Goal: Transaction & Acquisition: Purchase product/service

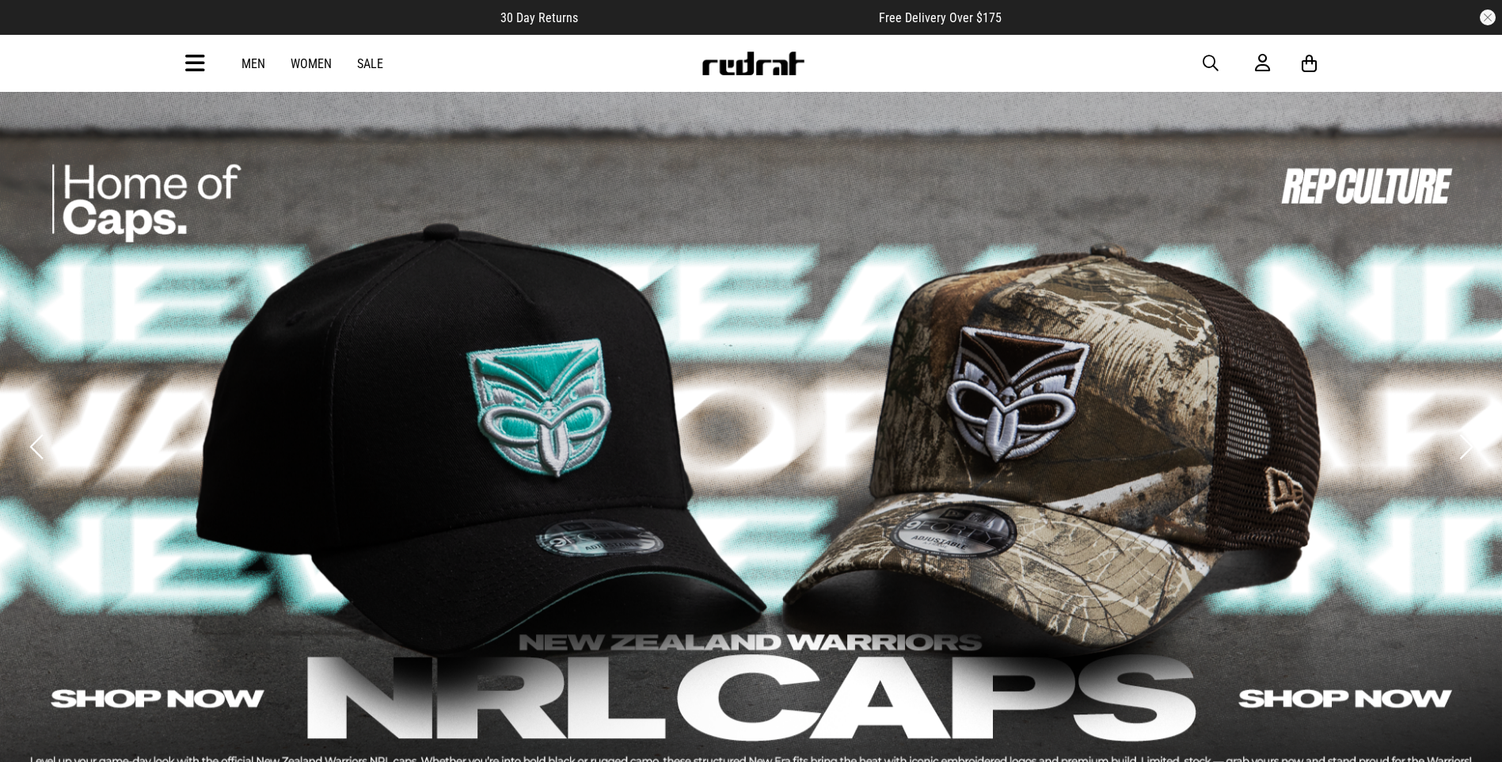
click at [1117, 366] on link "2 / 5" at bounding box center [751, 446] width 1502 height 713
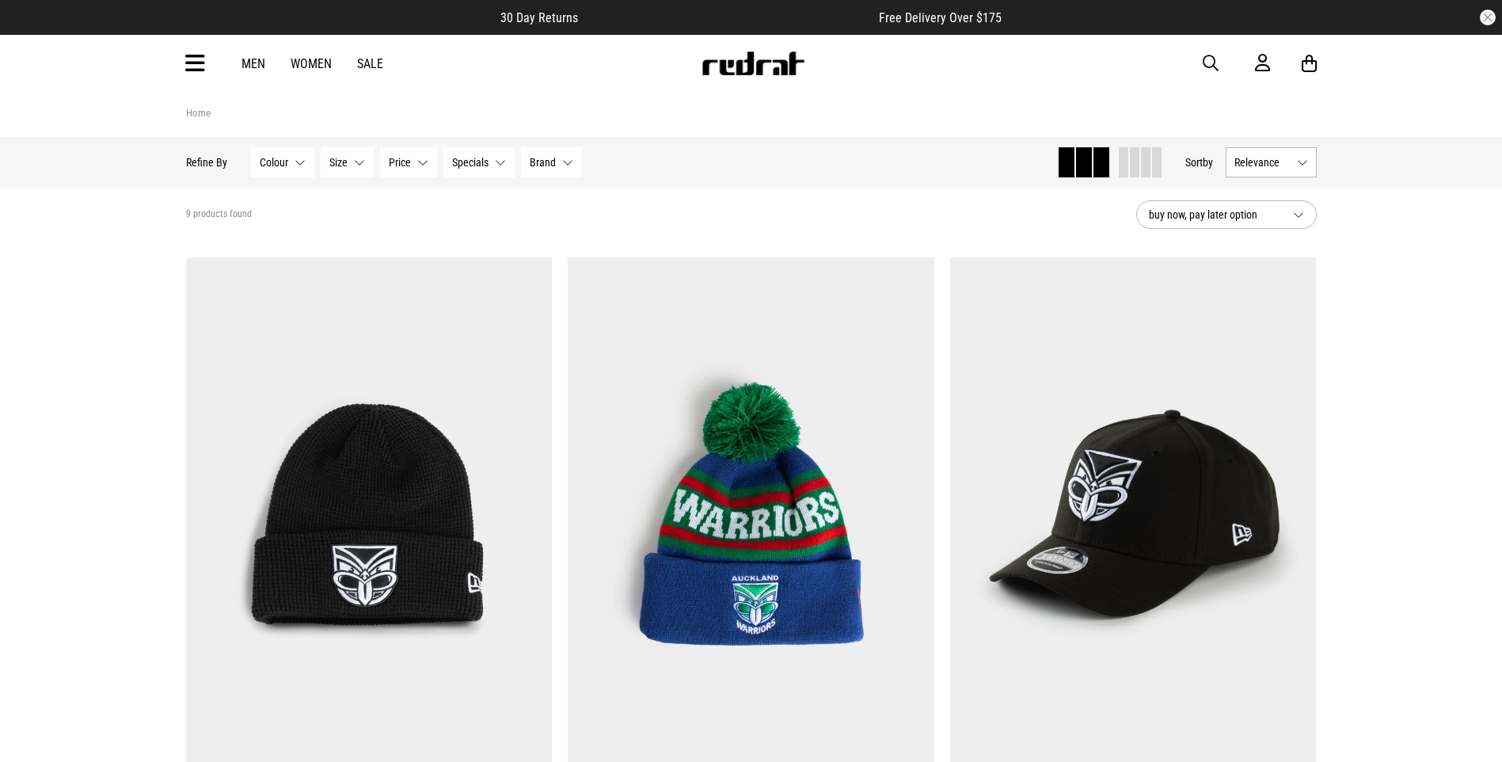
click at [1206, 67] on span "button" at bounding box center [1211, 63] width 16 height 19
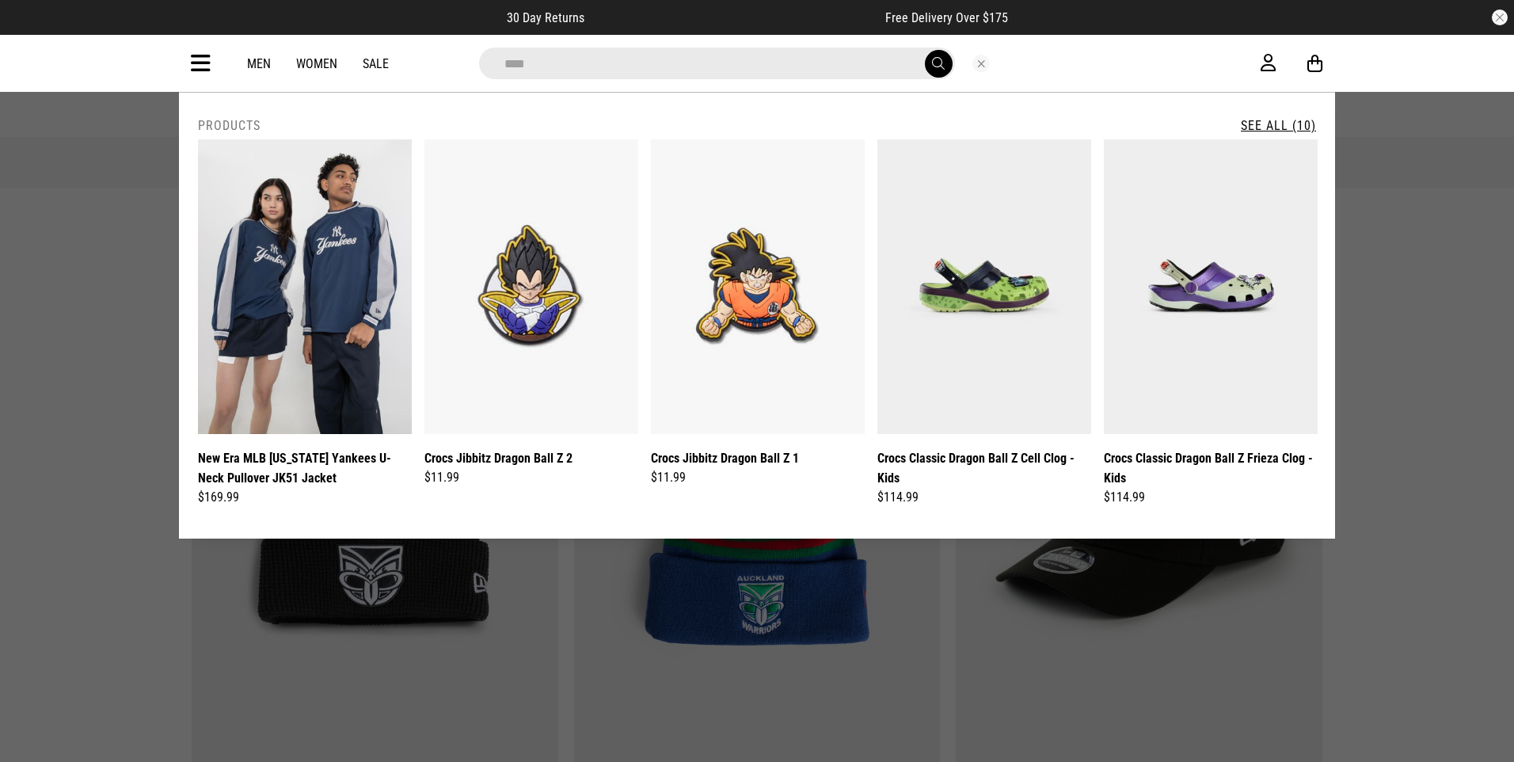
type input "****"
click at [925, 50] on button "submit" at bounding box center [939, 64] width 28 height 28
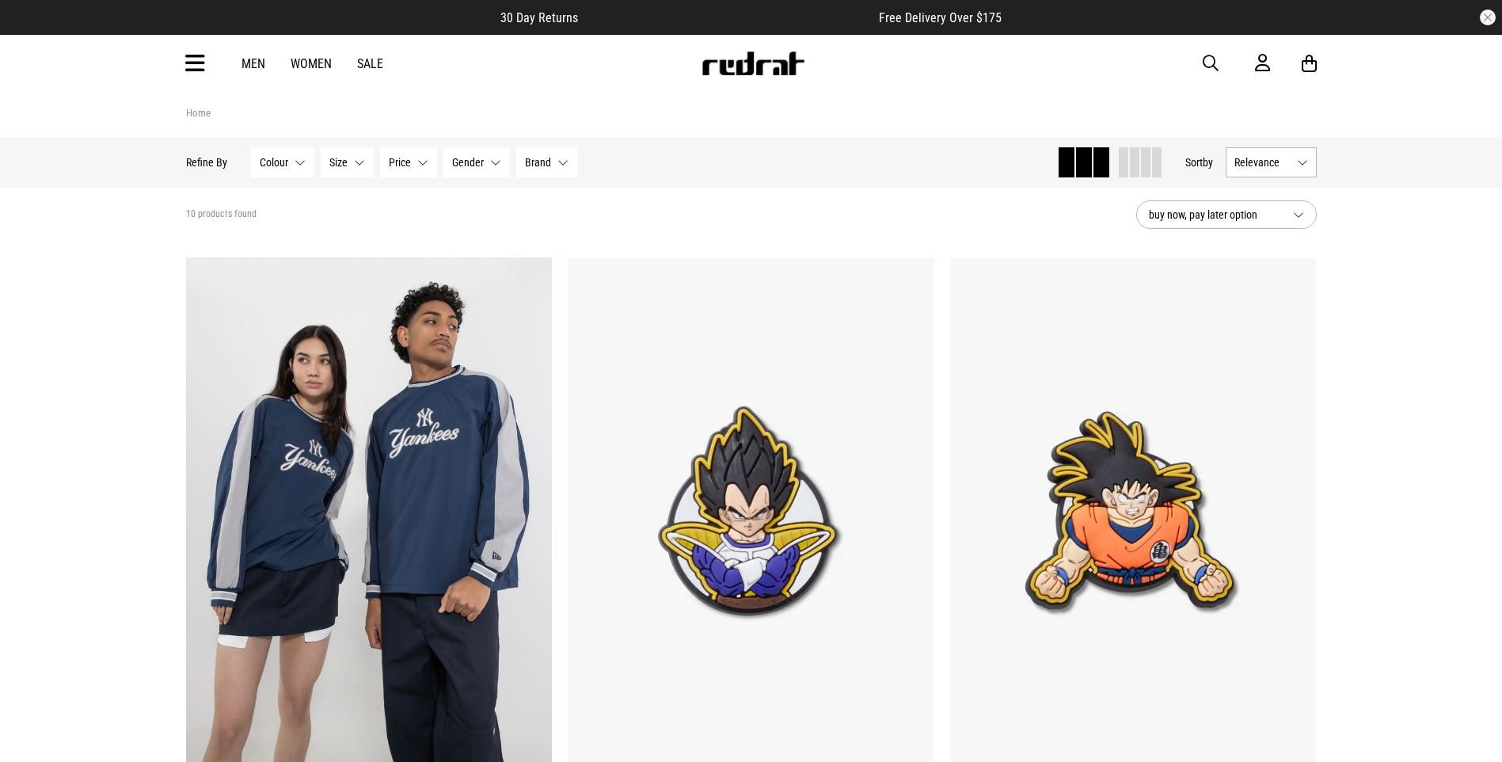
click at [1208, 52] on div "Men Women Sale Sign in New Back Footwear Back Mens Back Womens Back Youth & Kid…" at bounding box center [751, 63] width 1156 height 57
click at [1212, 67] on span "button" at bounding box center [1211, 63] width 16 height 19
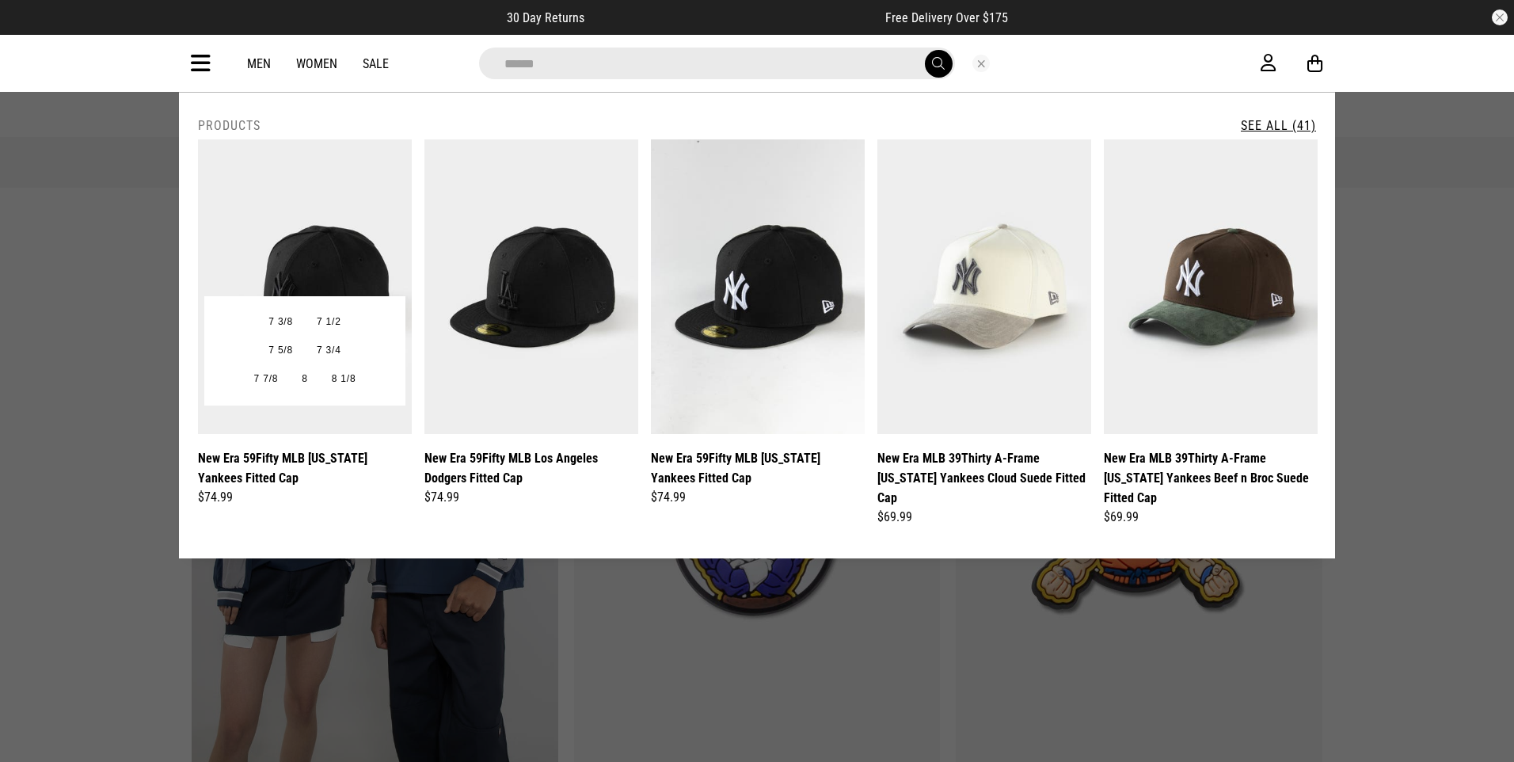
type input "******"
click at [332, 413] on img at bounding box center [305, 286] width 214 height 295
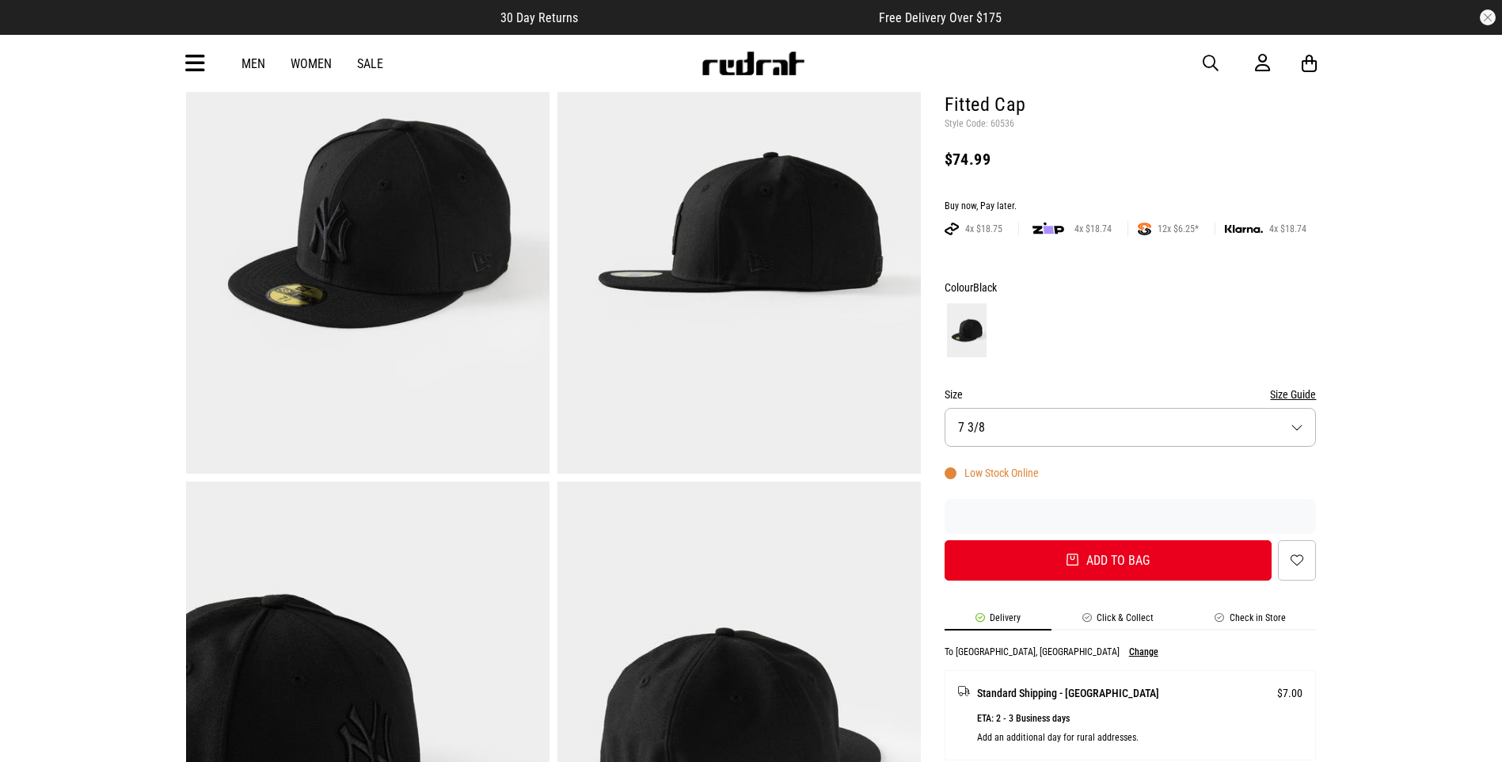
scroll to position [238, 0]
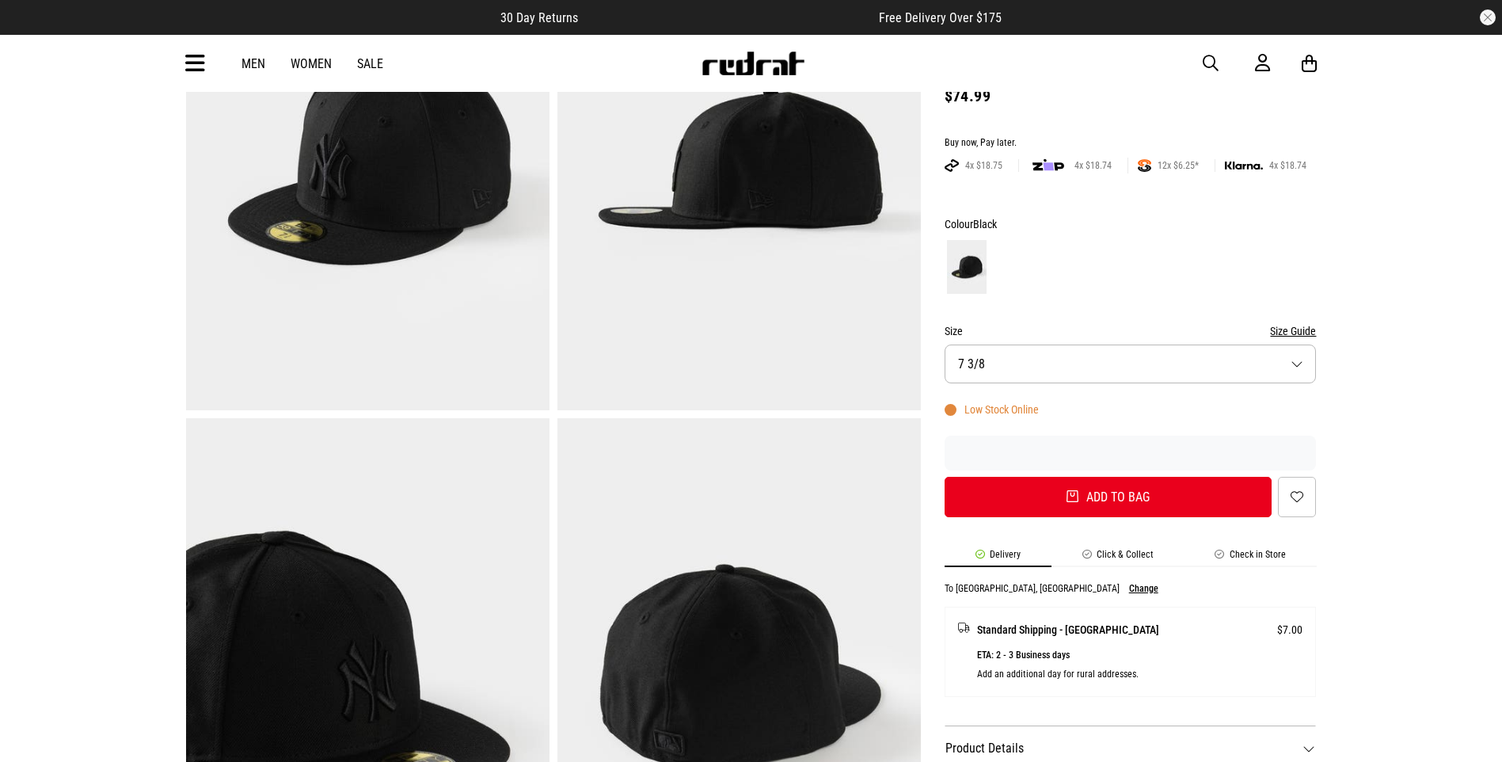
click at [1296, 367] on button "Size 7 3/8" at bounding box center [1131, 363] width 372 height 39
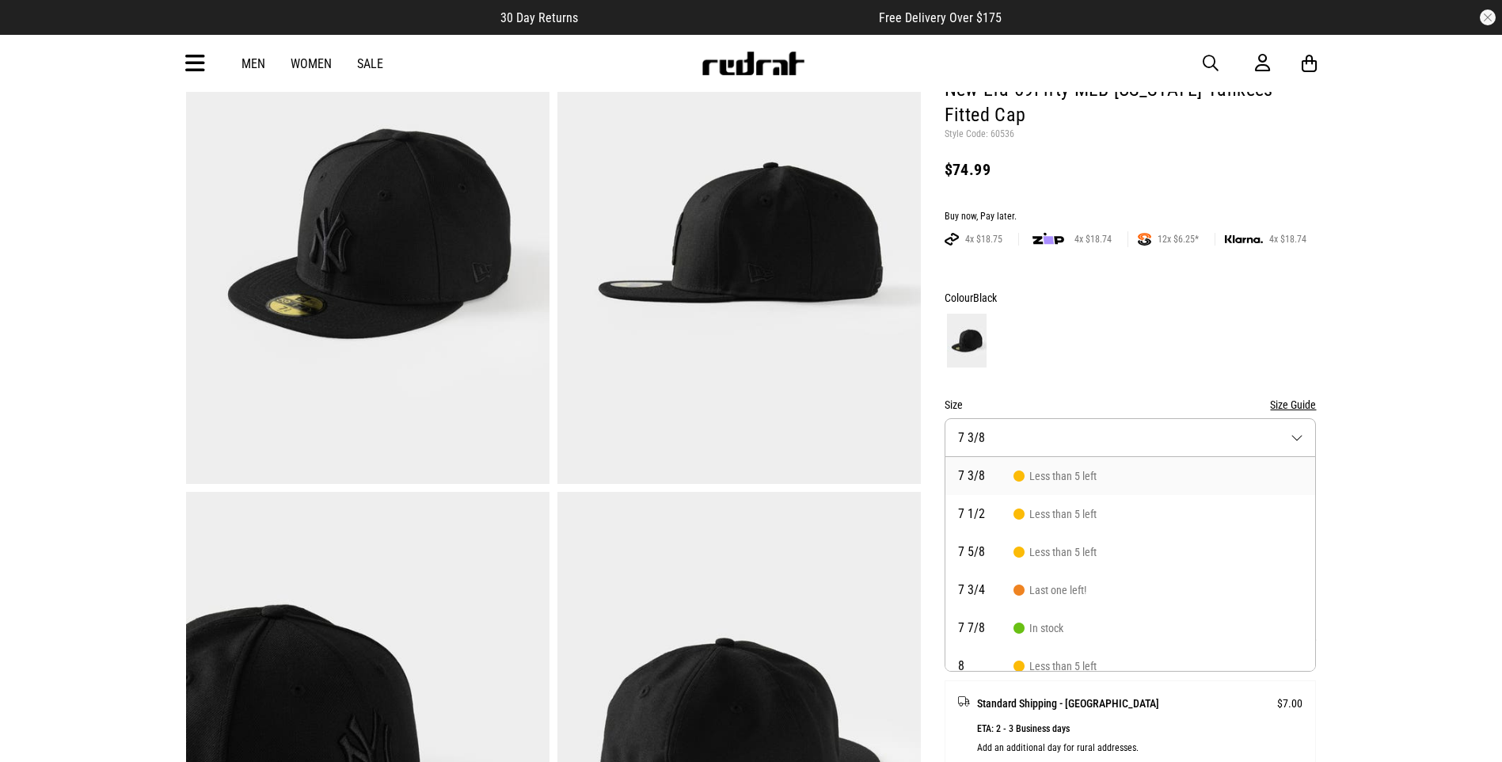
scroll to position [158, 0]
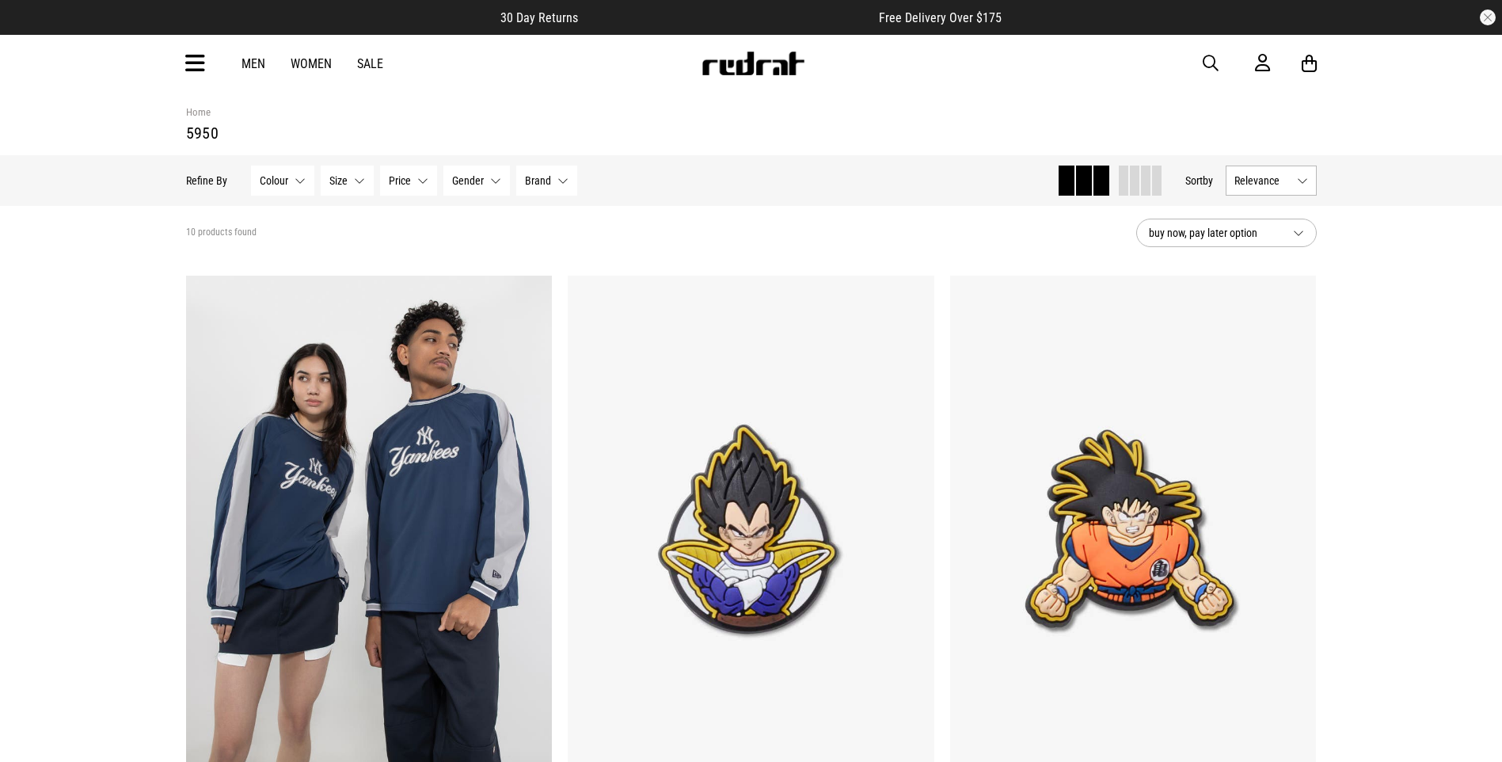
click at [1210, 67] on span "button" at bounding box center [1211, 63] width 16 height 19
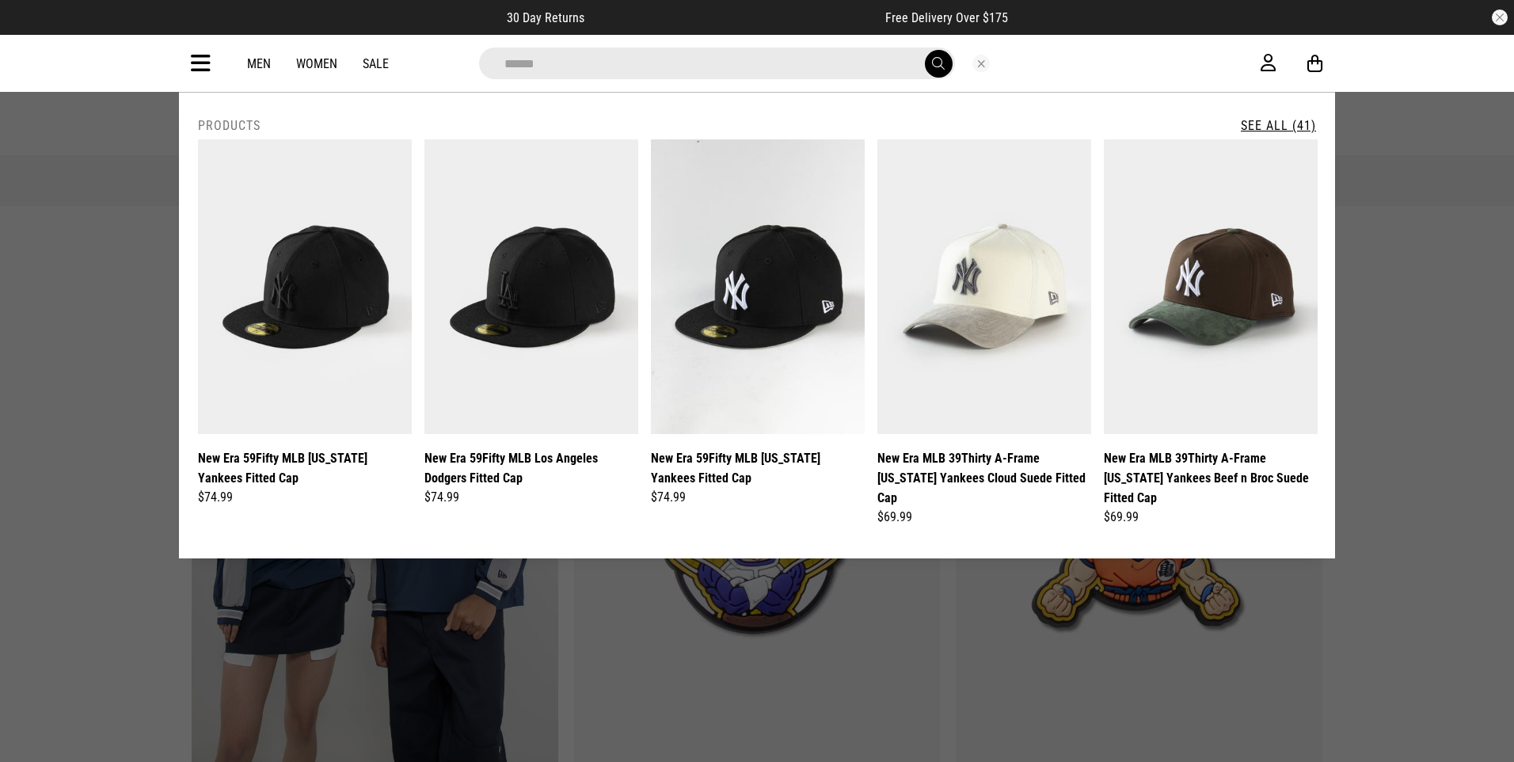
type input "******"
click at [925, 50] on button "submit" at bounding box center [939, 64] width 28 height 28
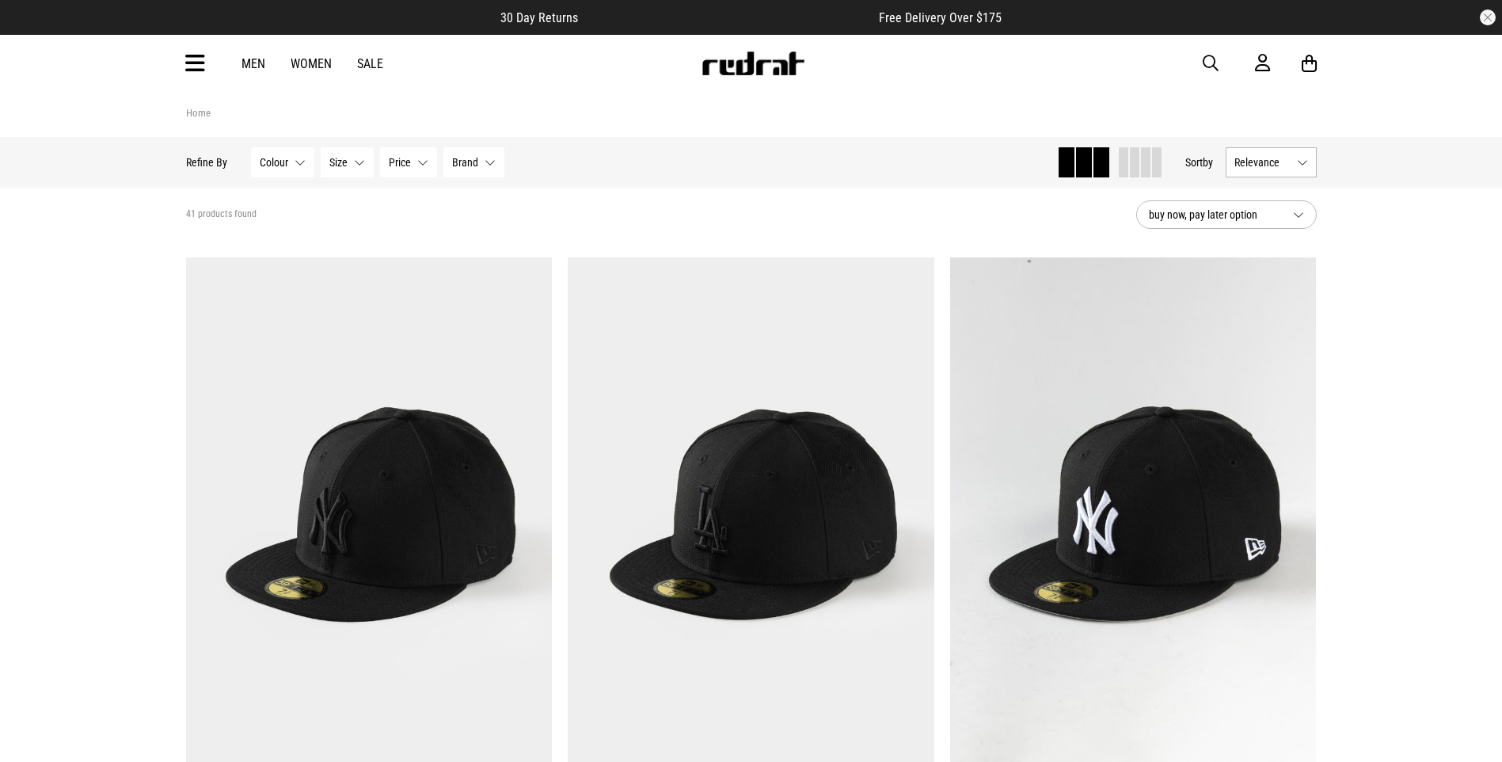
click at [1210, 66] on span "button" at bounding box center [1211, 63] width 16 height 19
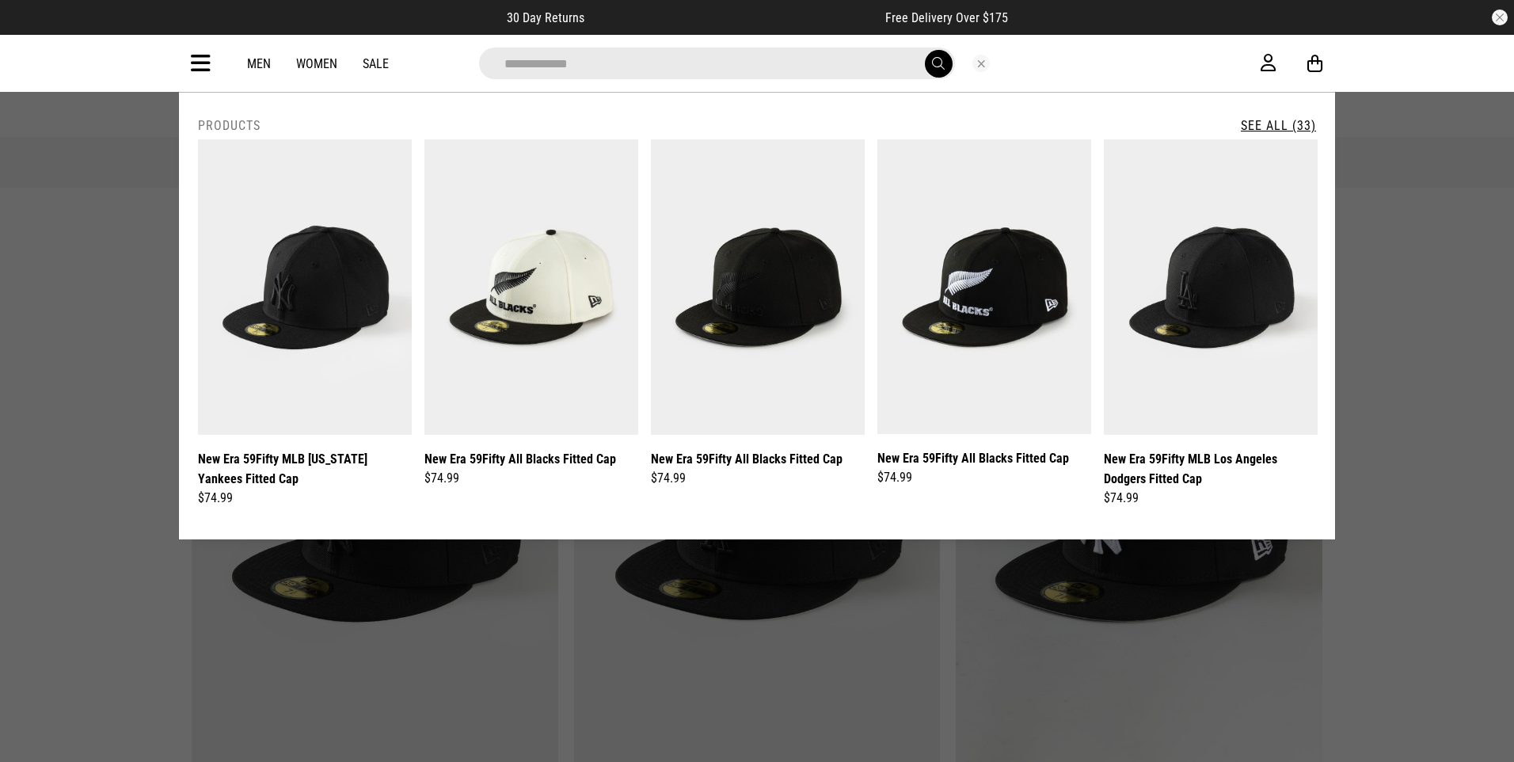
type input "**********"
click at [925, 50] on button "submit" at bounding box center [939, 64] width 28 height 28
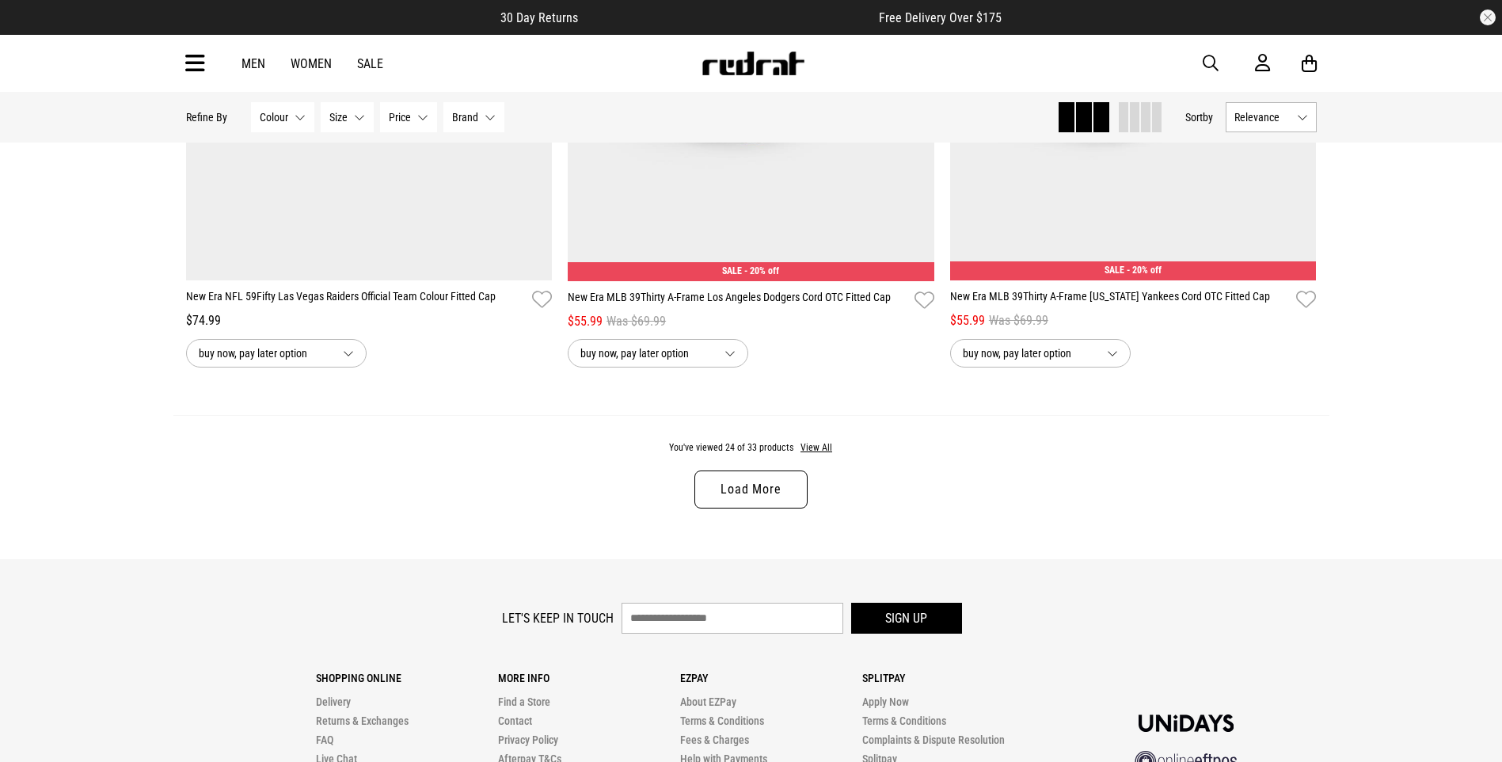
scroll to position [4910, 0]
click at [783, 504] on link "Load More" at bounding box center [751, 489] width 112 height 38
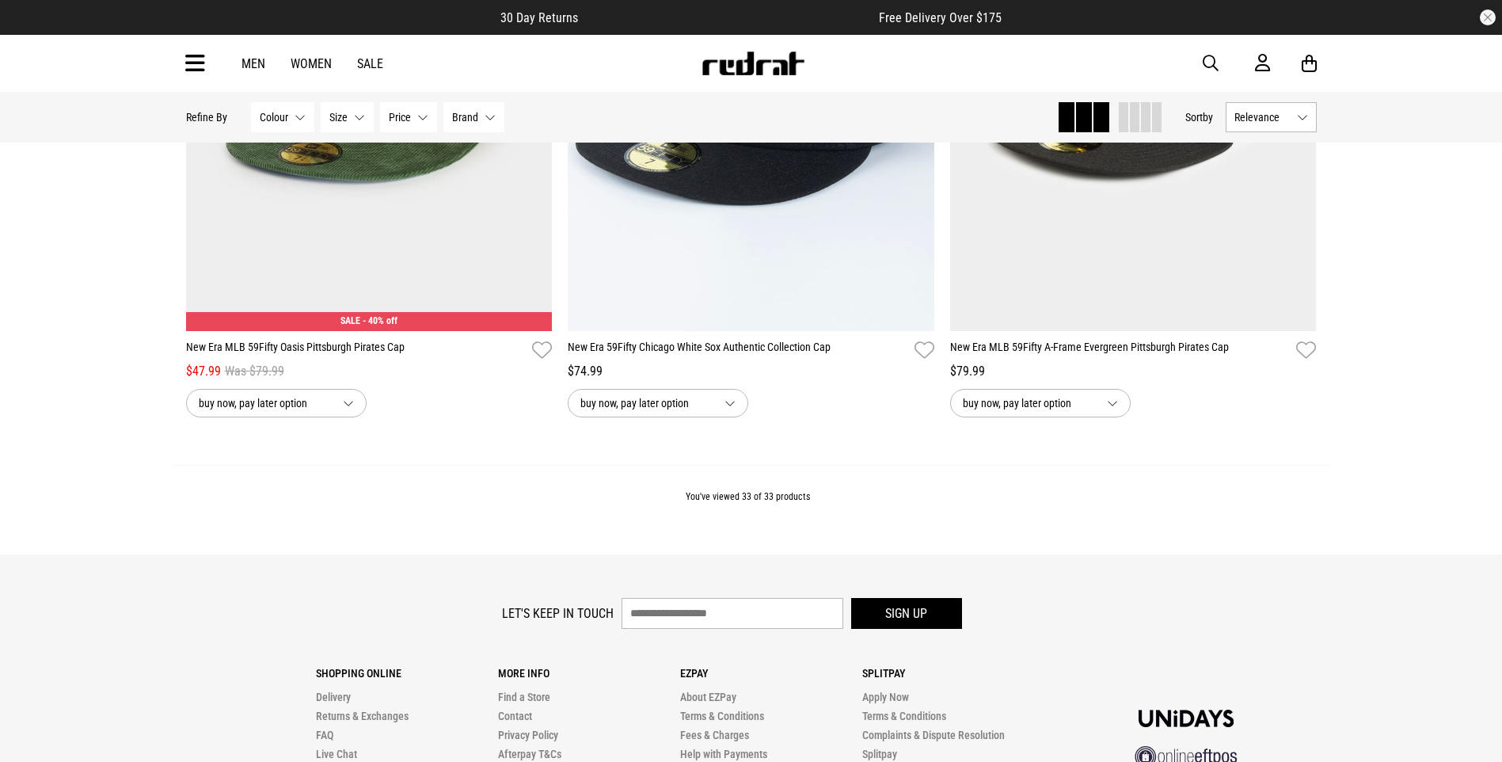
scroll to position [6671, 0]
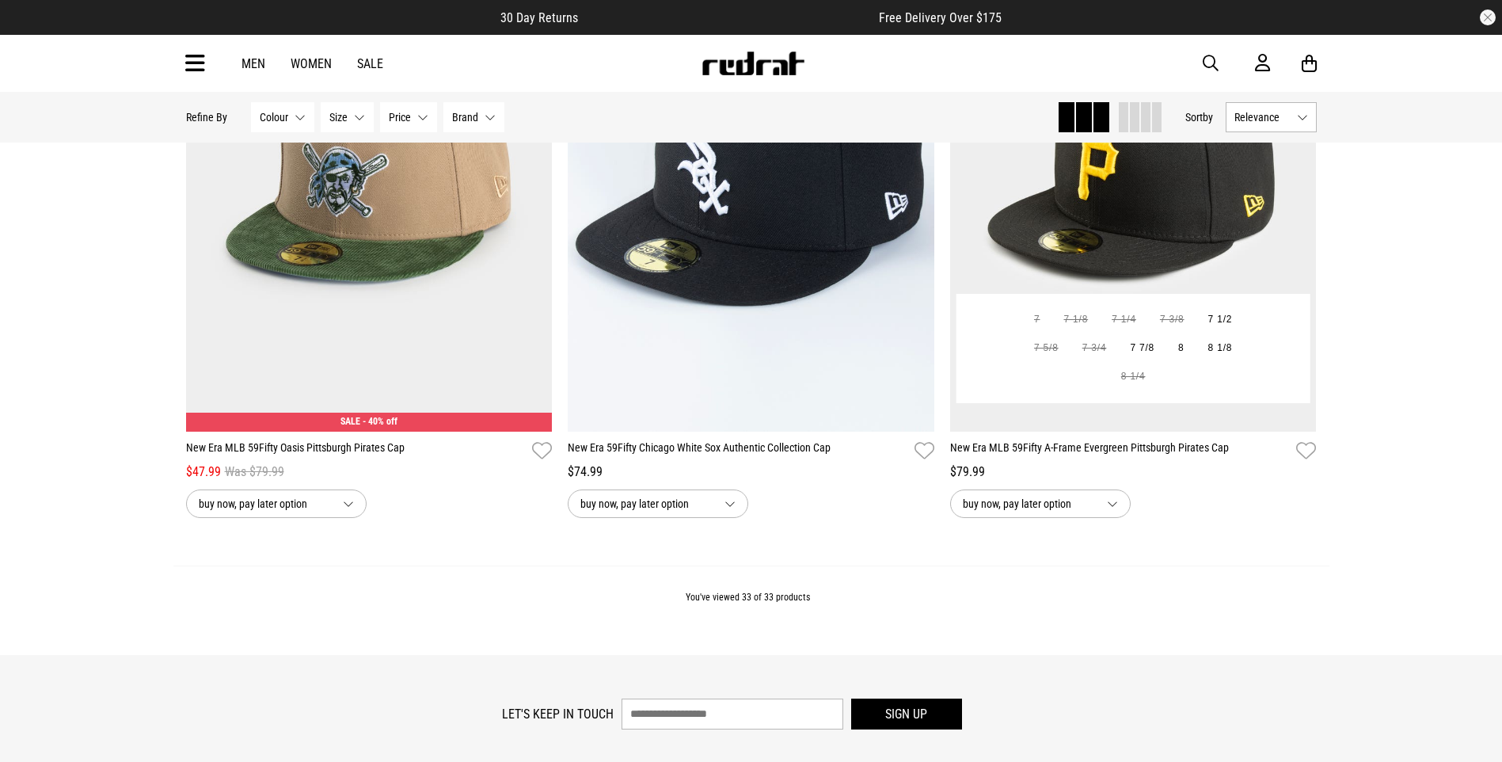
click at [1090, 391] on ul "7 7 1/8 7 1/4 7 3/8 7 1/2 7 5/8 7 3/4 7 7/8 8 8 1/8 8 1/4" at bounding box center [1134, 349] width 248 height 86
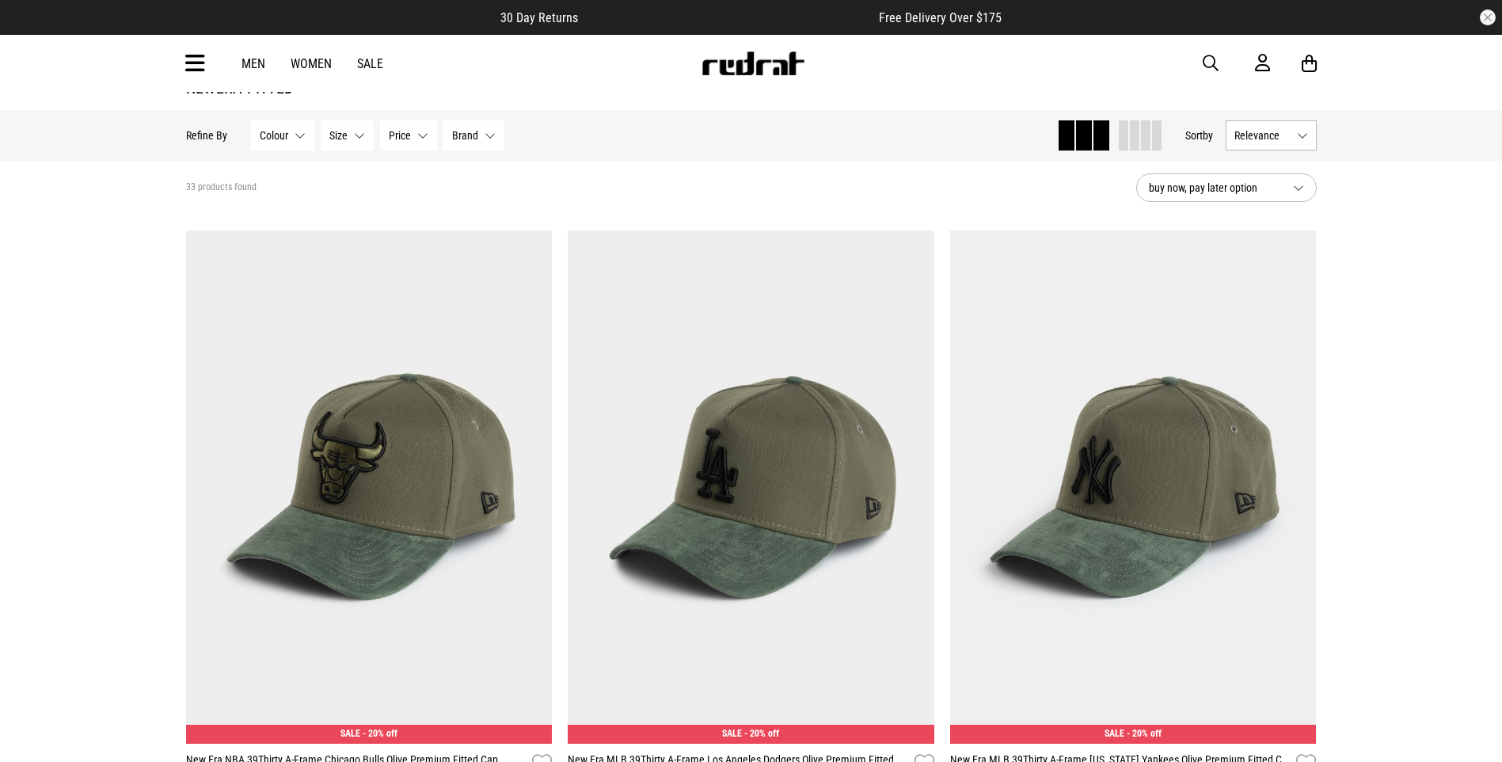
scroll to position [0, 0]
